Goal: Transaction & Acquisition: Purchase product/service

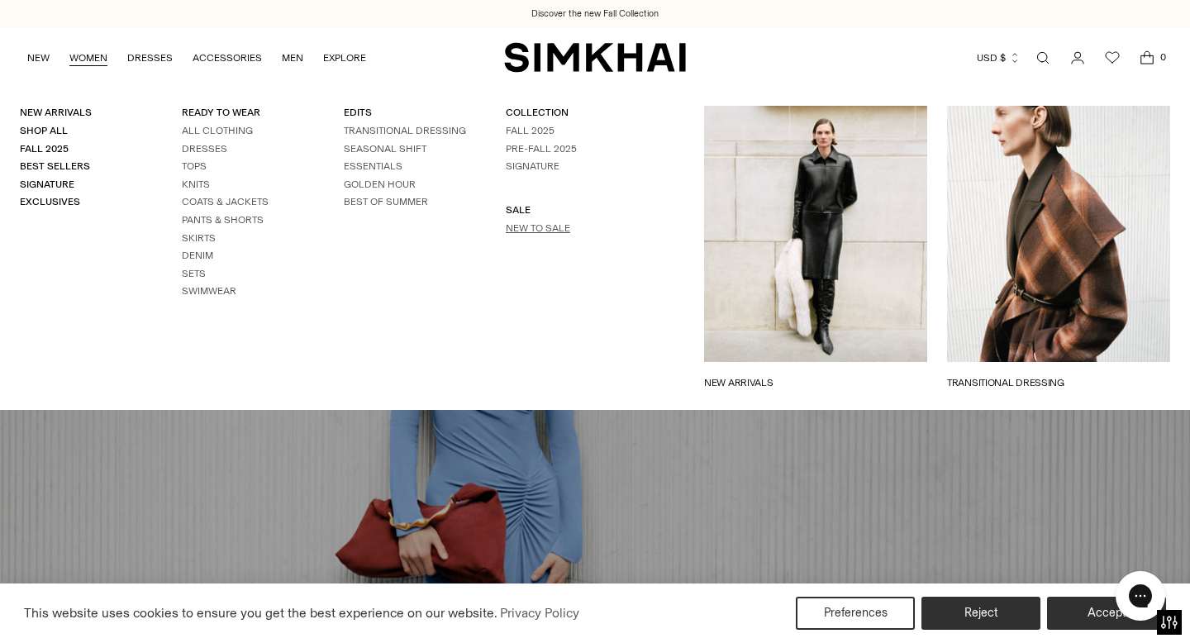
click at [519, 223] on link "New to Sale" at bounding box center [538, 228] width 64 height 12
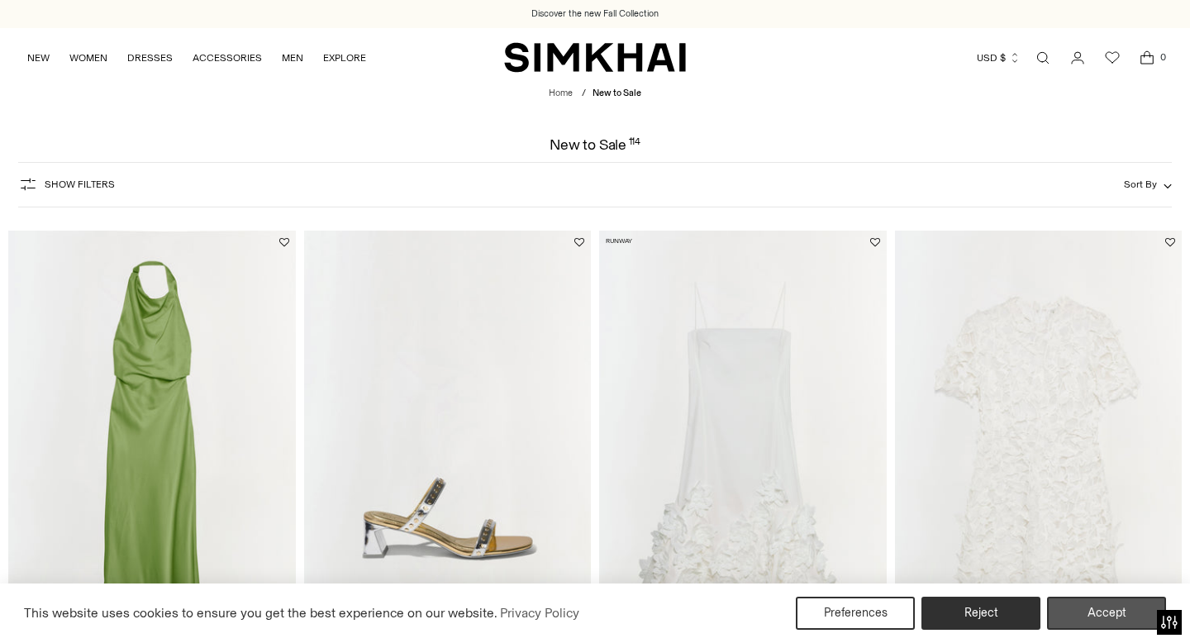
click at [1043, 601] on div "Preferences Reject Accept" at bounding box center [981, 612] width 370 height 33
click at [1060, 602] on button "Accept" at bounding box center [1106, 613] width 126 height 35
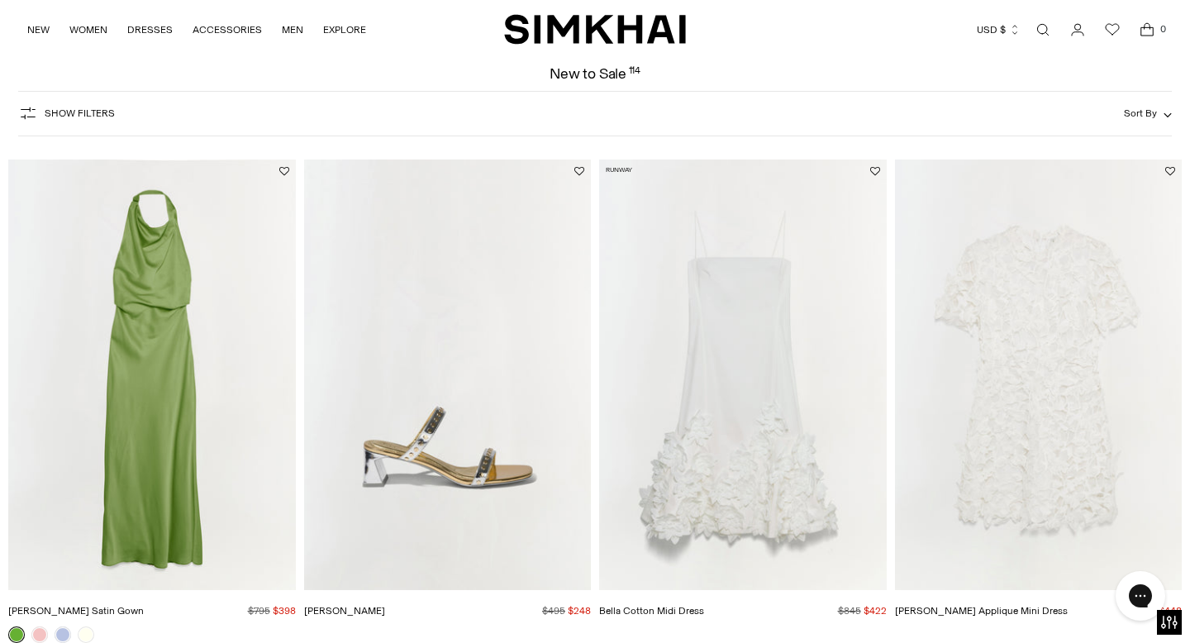
scroll to position [59, 0]
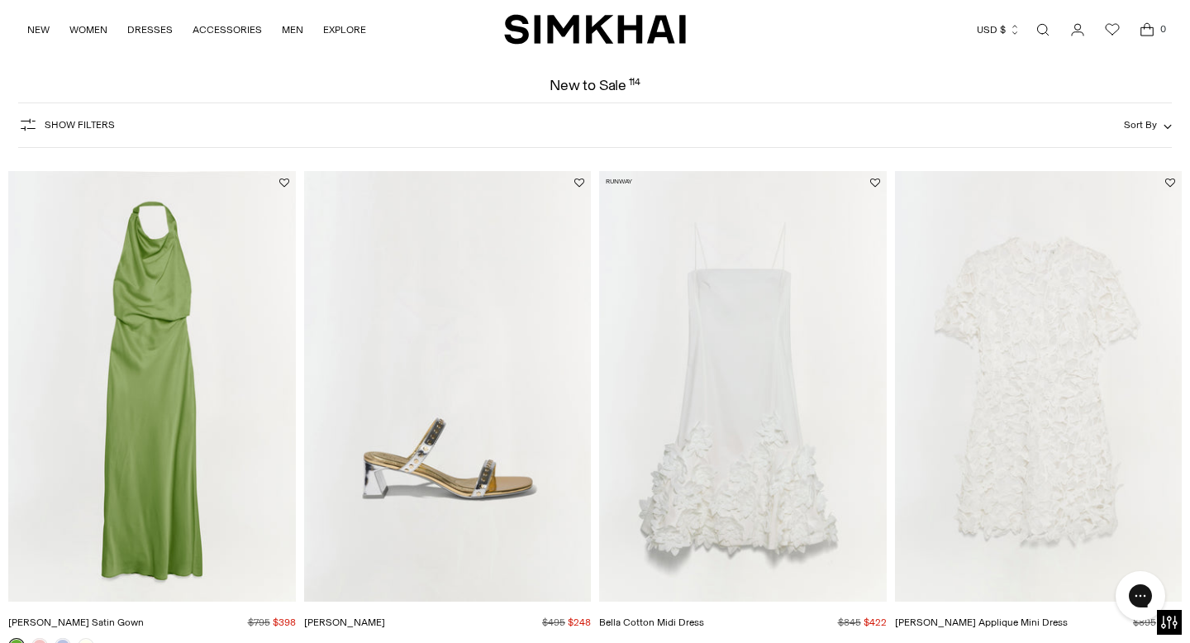
click at [58, 133] on button "Show Filters" at bounding box center [66, 125] width 97 height 26
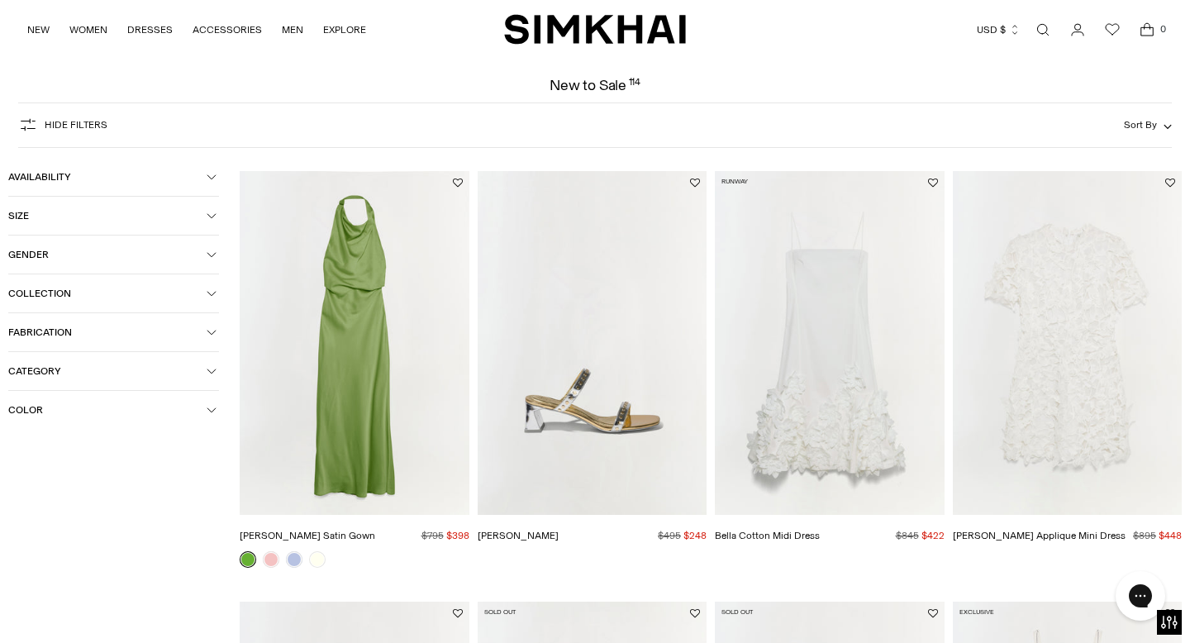
click at [162, 402] on button "Color" at bounding box center [113, 410] width 211 height 38
click at [12, 506] on div at bounding box center [18, 505] width 21 height 21
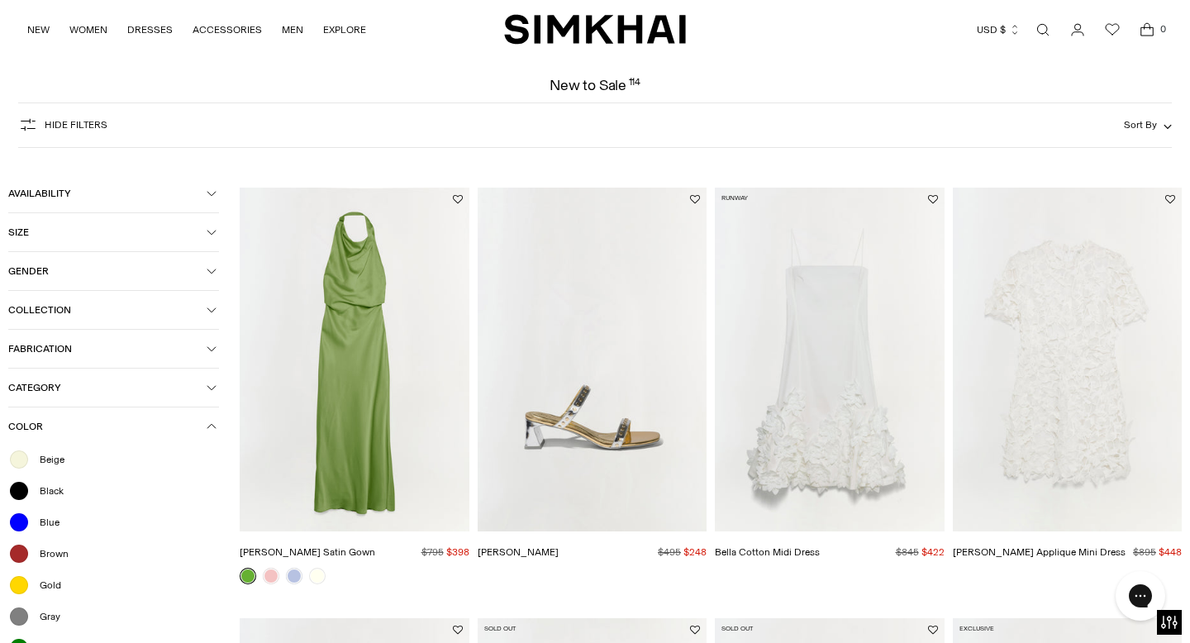
click at [333, 155] on div "Clear all" at bounding box center [595, 160] width 1118 height 13
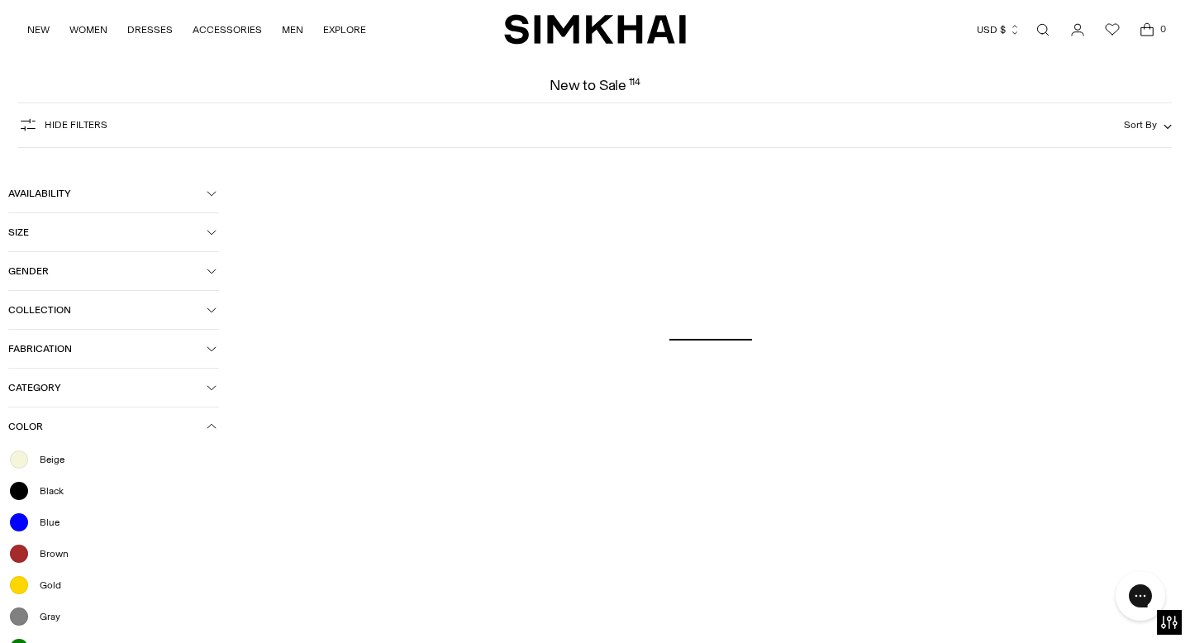
click at [227, 139] on div "Hide filters Show Filters Sort By Recommended Most Popular" at bounding box center [595, 124] width 1154 height 45
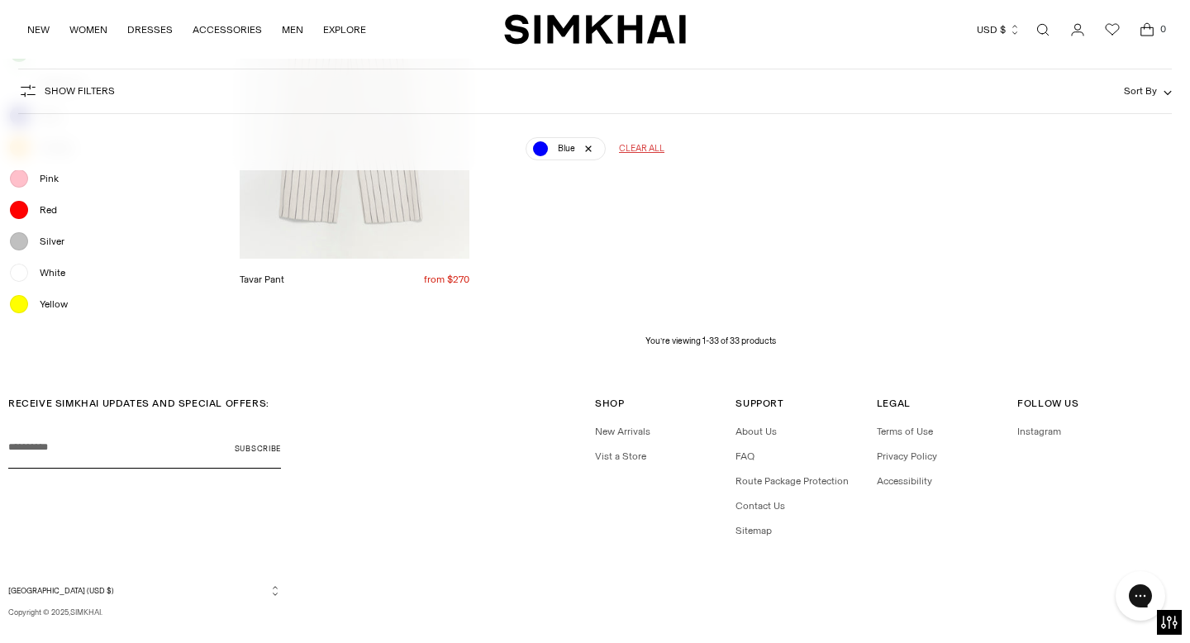
scroll to position [2922, 0]
